Goal: Information Seeking & Learning: Learn about a topic

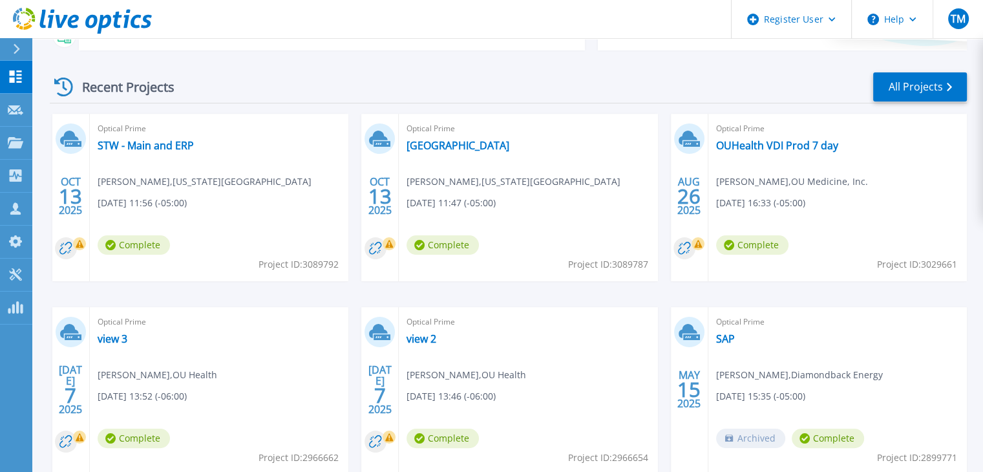
scroll to position [167, 0]
click at [140, 149] on link "STW - Main and ERP" at bounding box center [146, 144] width 96 height 13
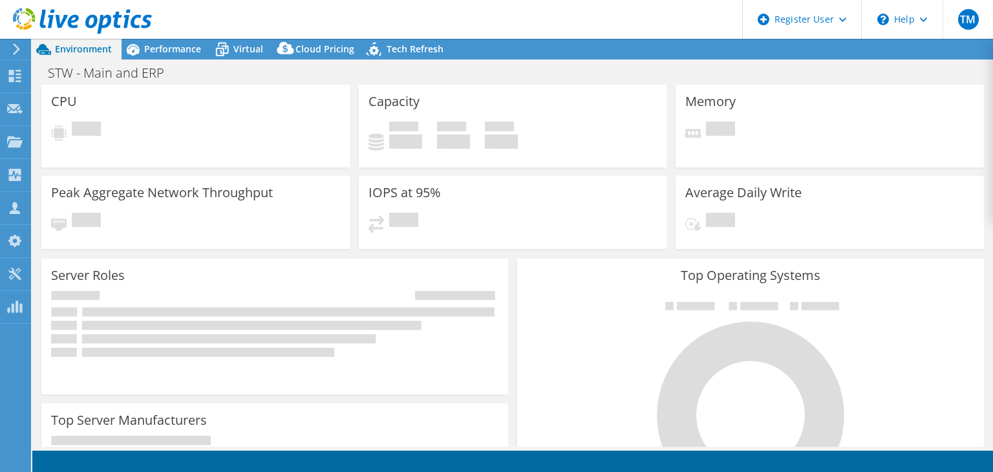
select select "USD"
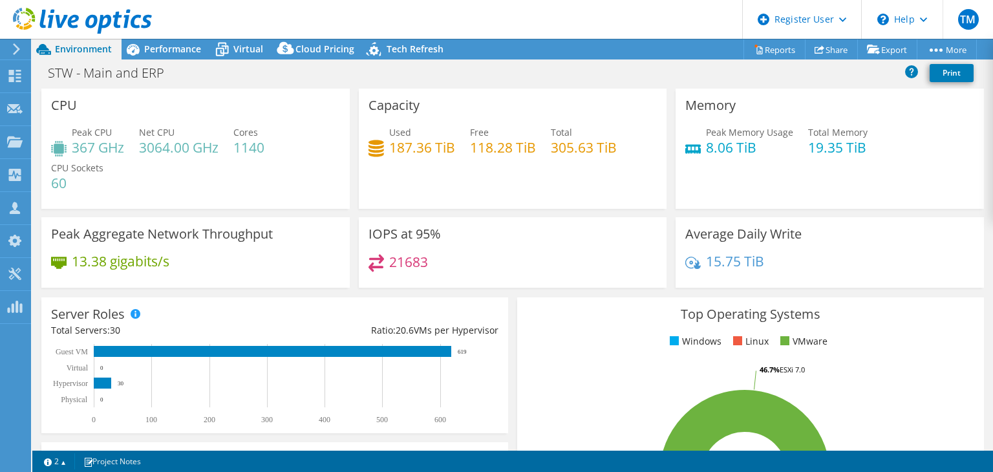
click at [171, 52] on span "Performance" at bounding box center [172, 49] width 57 height 12
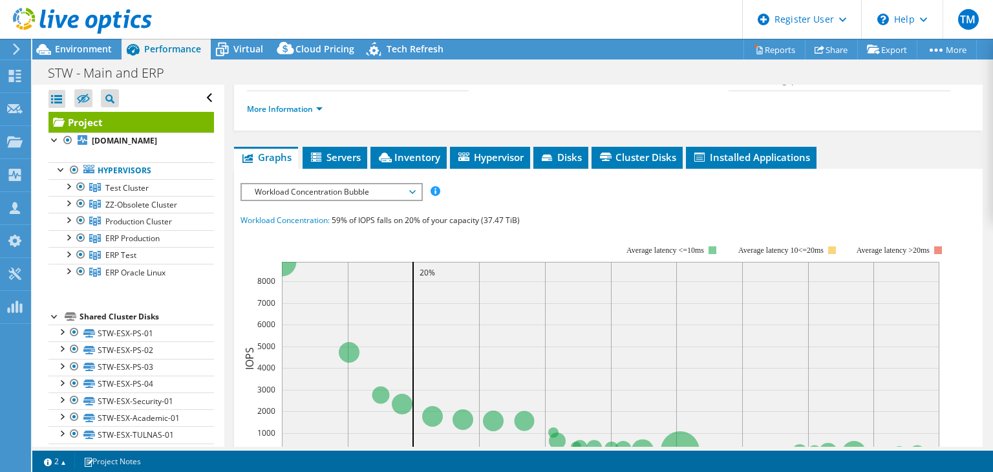
scroll to position [195, 0]
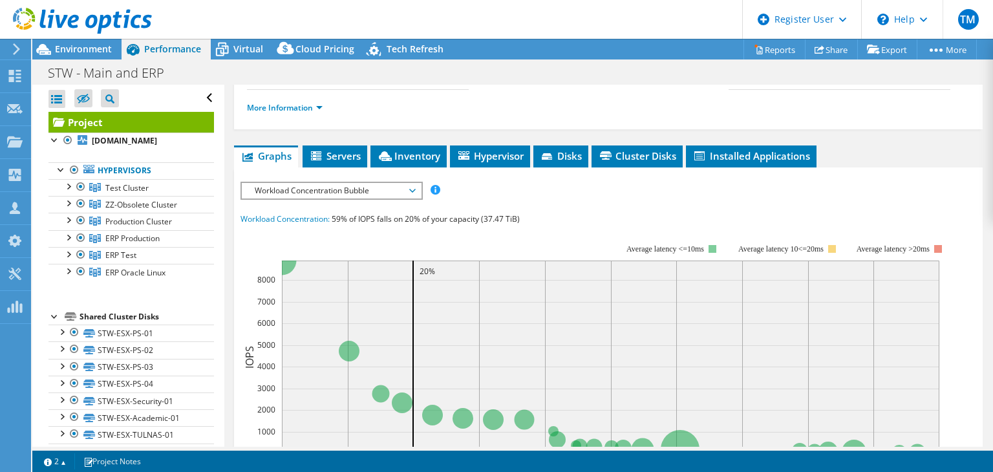
click at [330, 198] on span "Workload Concentration Bubble" at bounding box center [331, 191] width 166 height 16
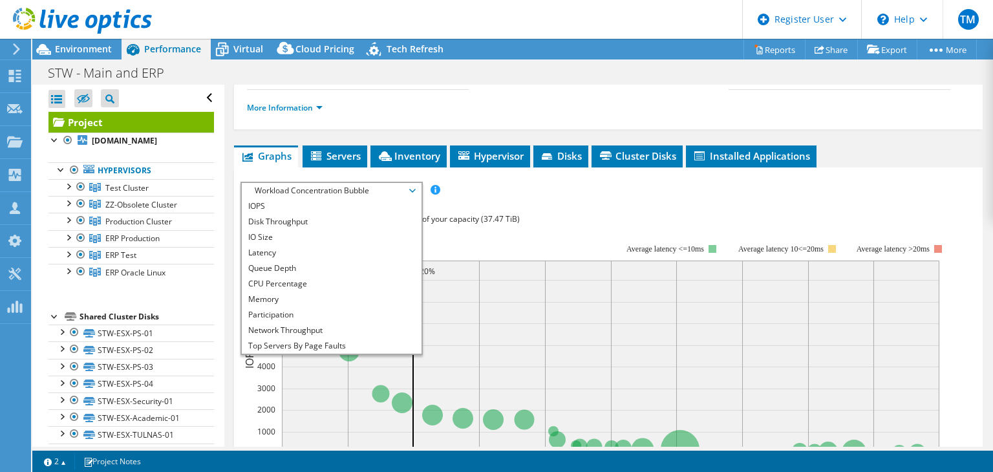
click at [306, 214] on li "IOPS" at bounding box center [331, 206] width 179 height 16
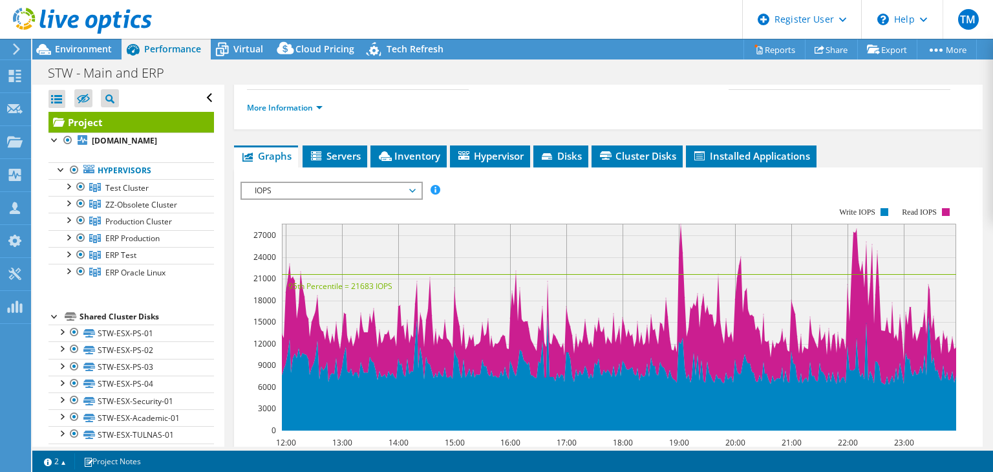
click at [372, 198] on span "IOPS" at bounding box center [331, 191] width 166 height 16
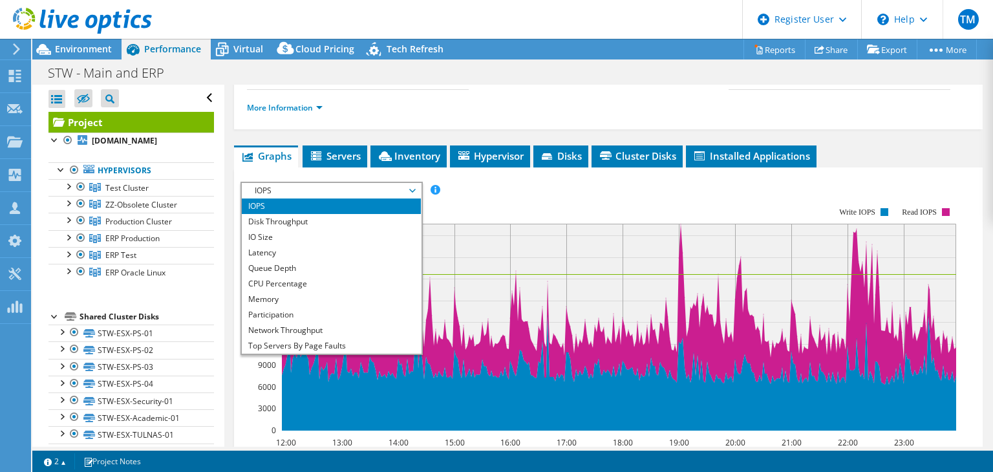
click at [364, 261] on li "Latency" at bounding box center [331, 253] width 179 height 16
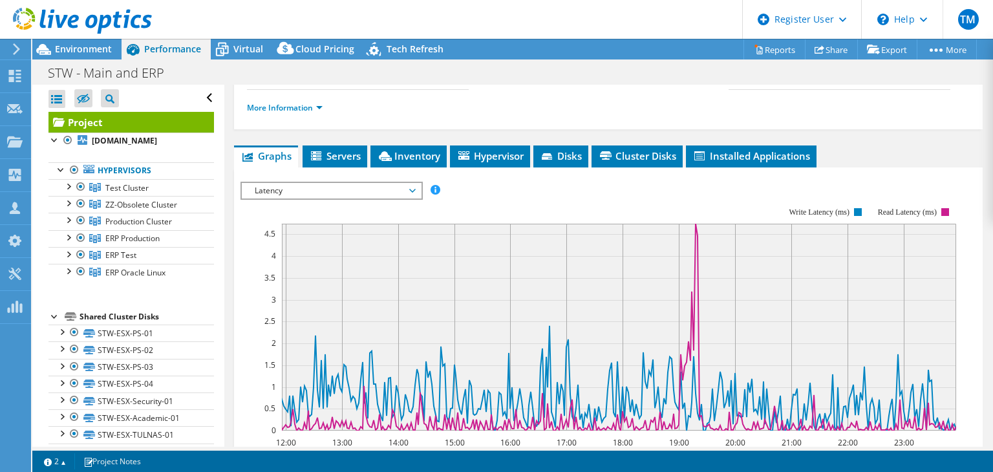
click at [380, 198] on span "Latency" at bounding box center [331, 191] width 166 height 16
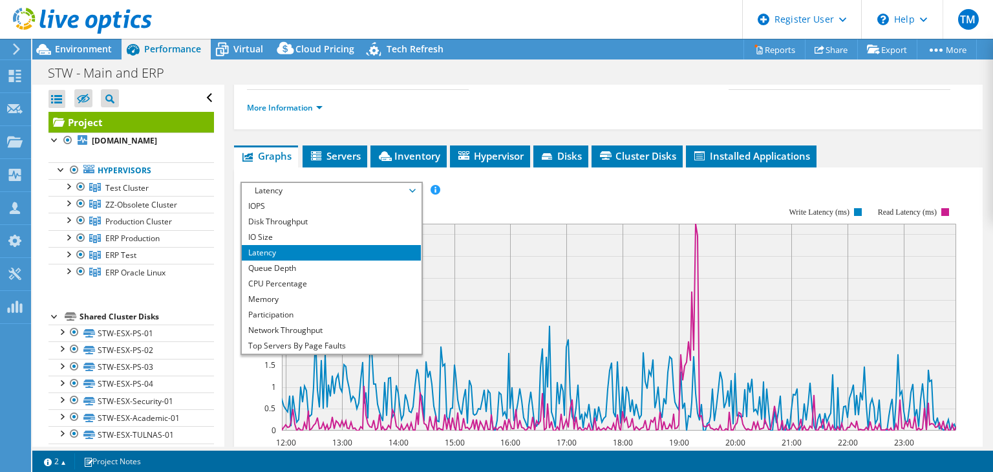
click at [344, 307] on li "Memory" at bounding box center [331, 300] width 179 height 16
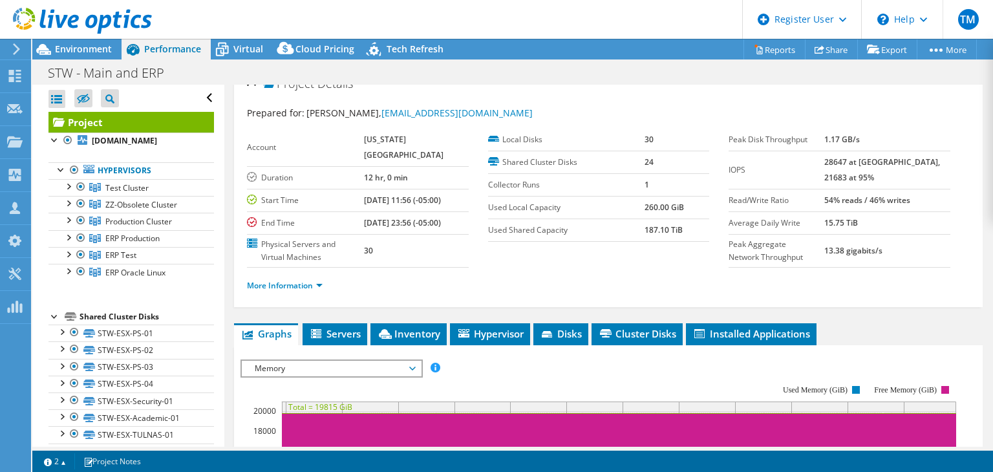
scroll to position [0, 0]
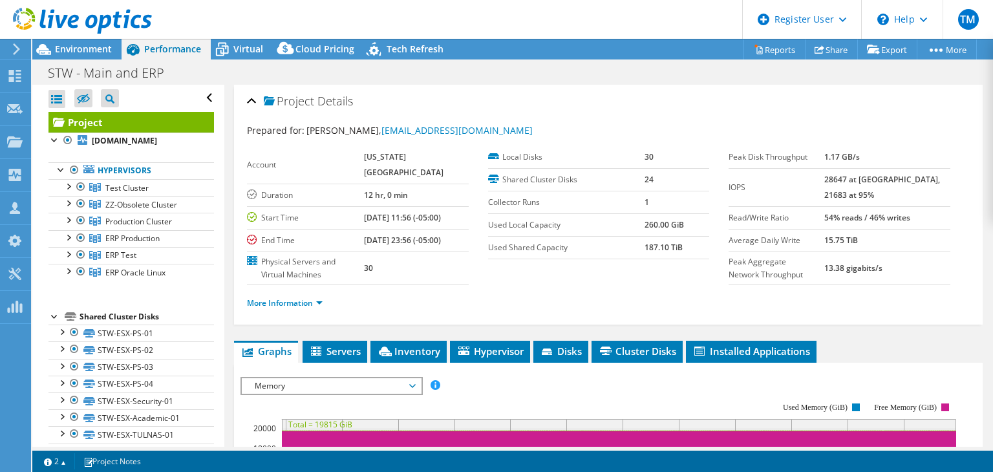
click at [246, 52] on span "Virtual" at bounding box center [248, 49] width 30 height 12
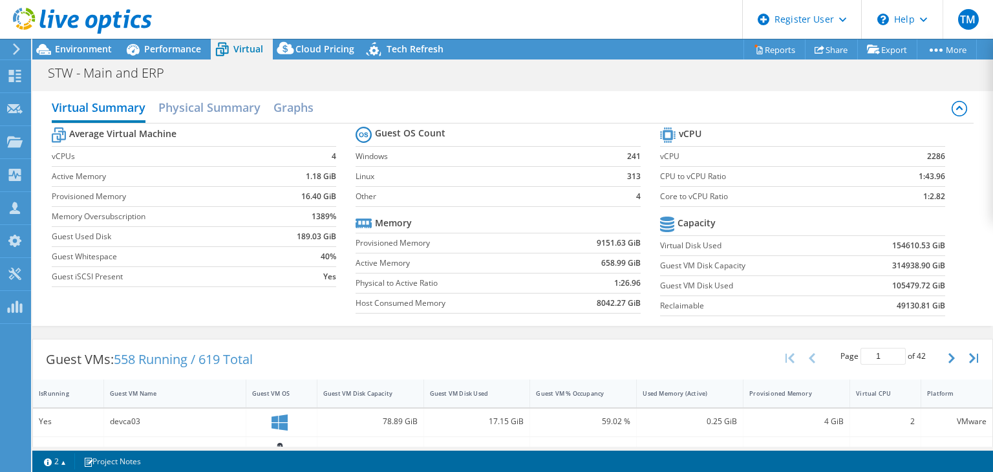
scroll to position [51, 0]
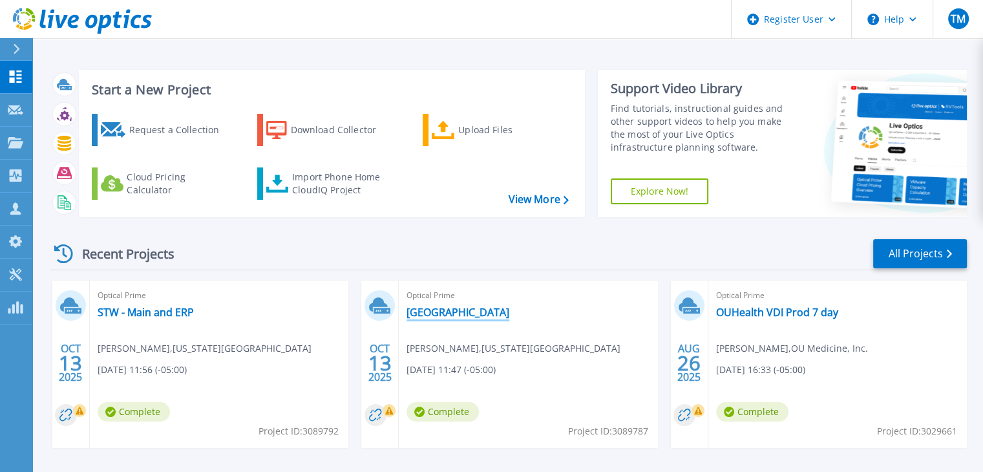
click at [474, 314] on link "[GEOGRAPHIC_DATA]" at bounding box center [458, 312] width 103 height 13
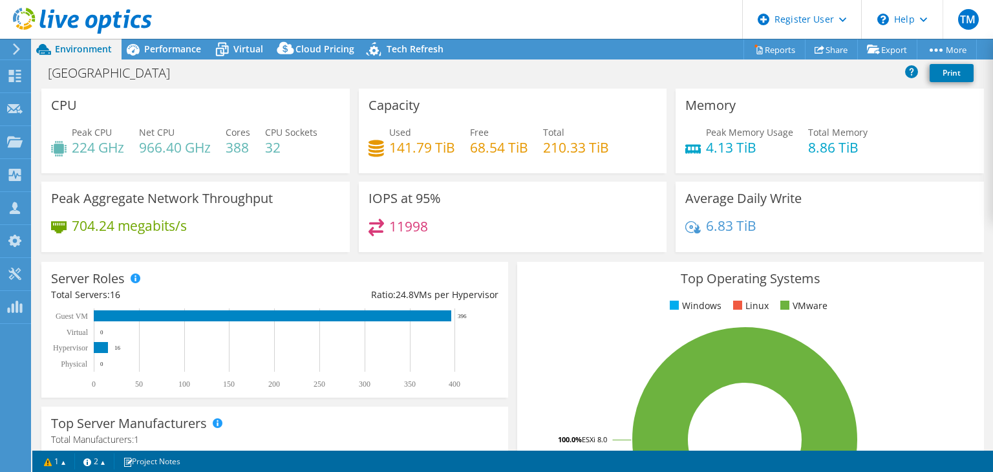
click at [190, 53] on span "Performance" at bounding box center [172, 49] width 57 height 12
